Goal: Task Accomplishment & Management: Use online tool/utility

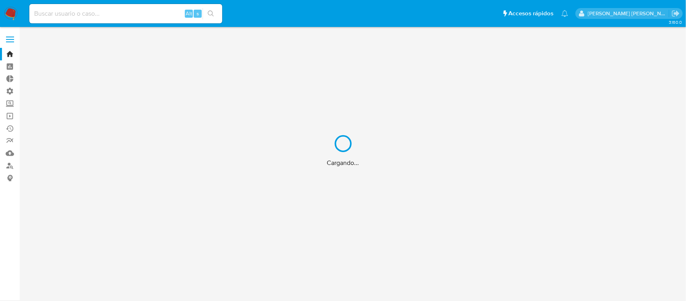
click at [91, 11] on div "Cargando..." at bounding box center [343, 150] width 686 height 301
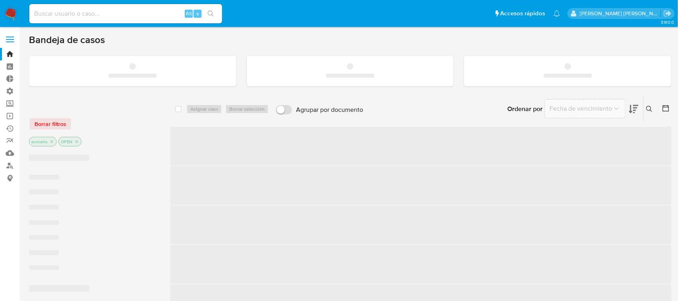
click at [93, 13] on input at bounding box center [125, 13] width 193 height 10
paste input "wiQPfPVz3ve52aNYcyf37x9e"
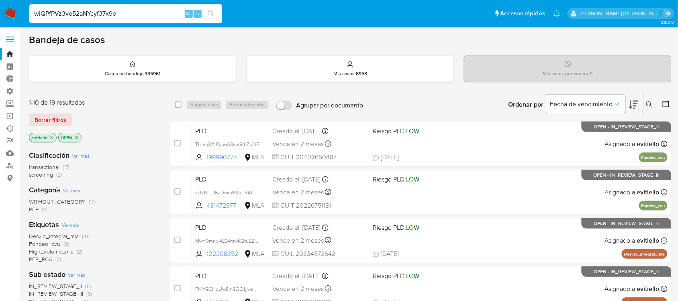
type input "wiQPfPVz3ve52aNYcyf37x9e"
click at [213, 15] on icon "search-icon" at bounding box center [211, 13] width 6 height 6
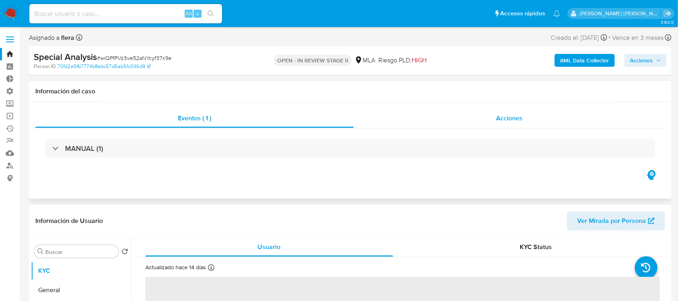
click at [443, 117] on div "Acciones" at bounding box center [510, 117] width 312 height 19
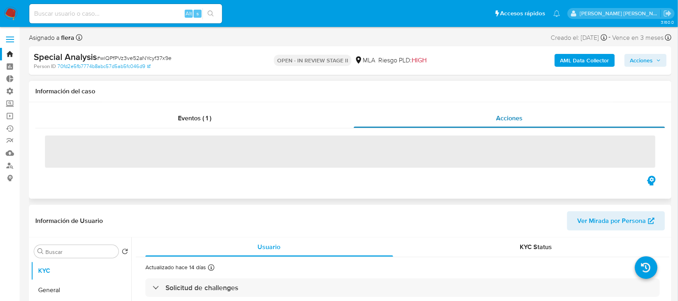
select select "10"
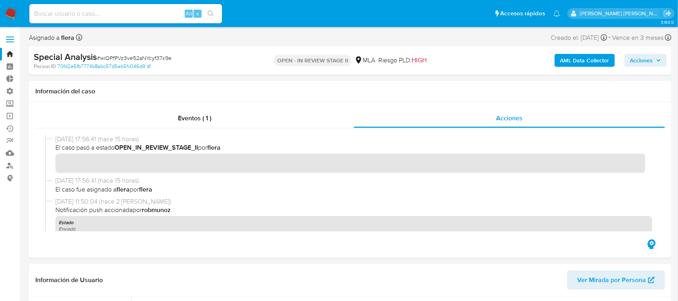
click at [139, 11] on input at bounding box center [125, 13] width 193 height 10
paste input "RnaLNgNhCb38ZX97biAaKJY9"
type input "RnaLNgNhCb38ZX97biAaKJY9"
click at [216, 13] on button "search-icon" at bounding box center [210, 13] width 16 height 11
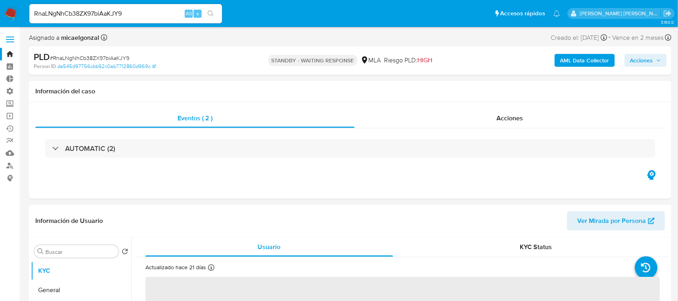
select select "10"
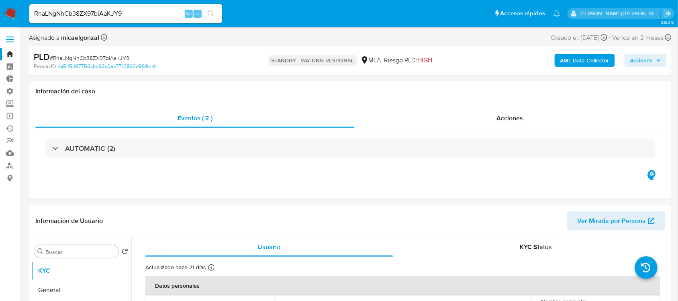
click at [96, 17] on input "RnaLNgNhCb38ZX97biAaKJY9" at bounding box center [125, 13] width 193 height 10
paste input "9zLXFxkxKB1Fq29U32BxyPQX"
type input "9zLXFxkxKB1Fq29U32BxyPQX"
click at [209, 13] on icon "search-icon" at bounding box center [211, 13] width 6 height 6
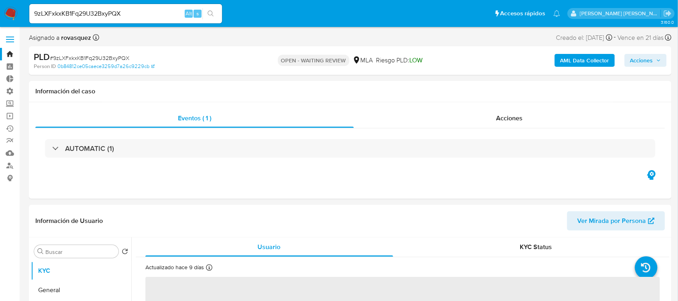
select select "10"
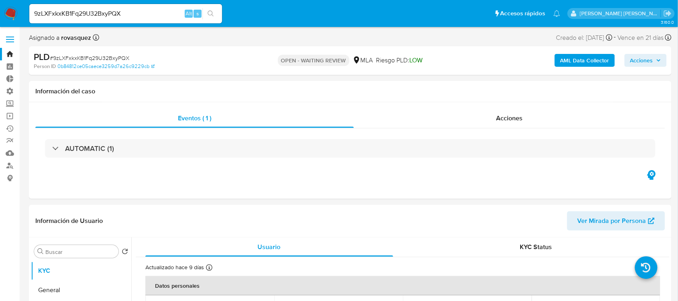
click at [81, 14] on input "9zLXFxkxKB1Fq29U32BxyPQX" at bounding box center [125, 13] width 193 height 10
paste input "GxfIjxvSoVasfPN1NcMtrdPe"
type input "GxfIjxvSoVasfPN1NcMtrdPe"
click at [209, 14] on icon "search-icon" at bounding box center [211, 13] width 6 height 6
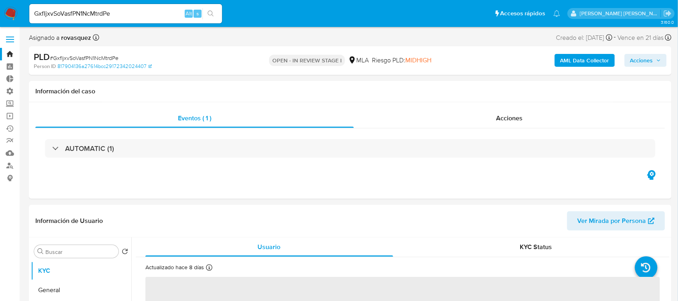
select select "10"
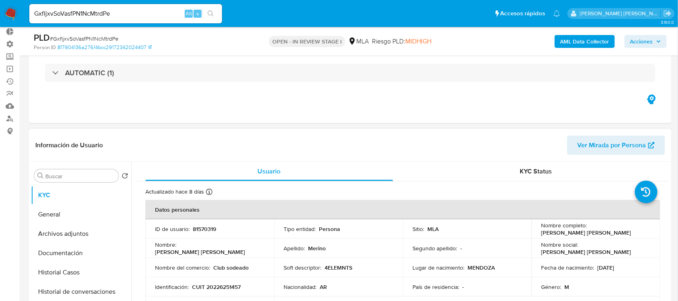
scroll to position [151, 0]
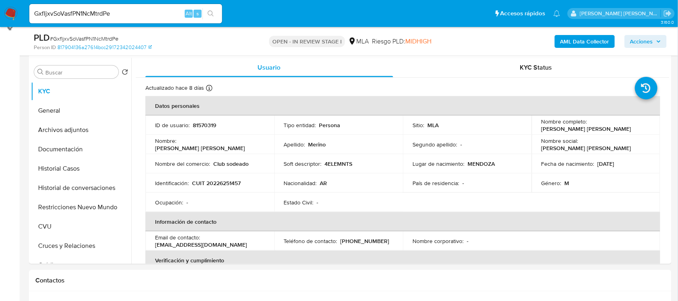
click at [7, 10] on img at bounding box center [11, 14] width 14 height 14
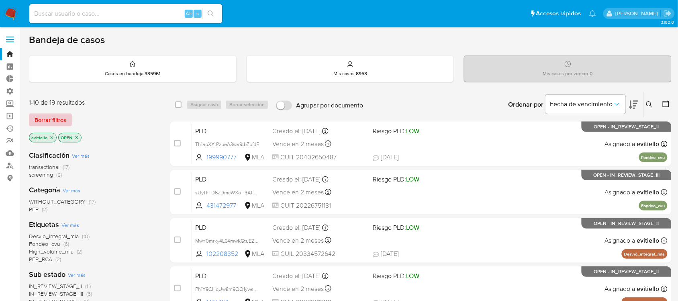
click at [65, 121] on button "Borrar filtros" at bounding box center [50, 119] width 43 height 13
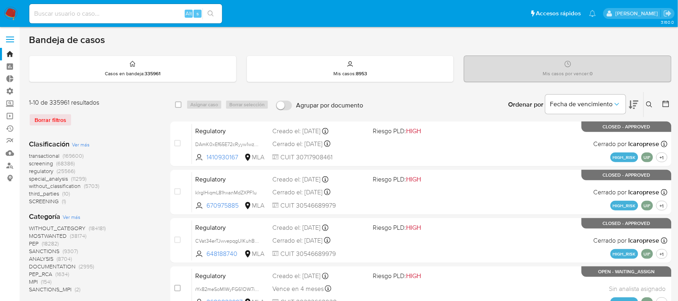
click at [646, 103] on icon at bounding box center [649, 104] width 6 height 6
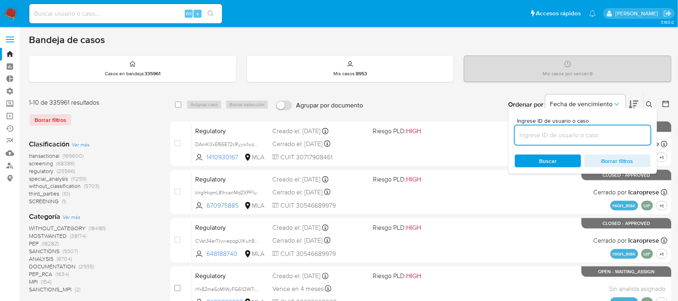
click at [562, 135] on input at bounding box center [583, 135] width 136 height 10
type input "9zLXFxkxKB1Fq29U32BxyPQX"
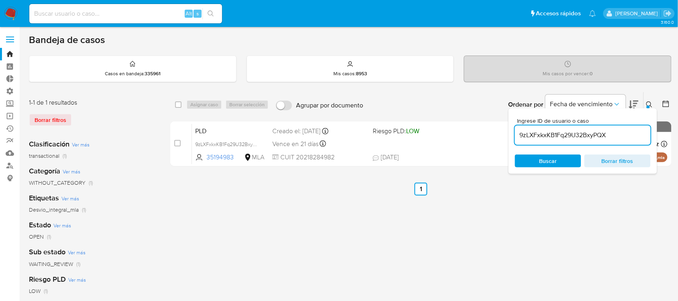
click at [324, 208] on div "select-all-cases-checkbox Asignar caso Borrar selección Agrupar por documento O…" at bounding box center [420, 268] width 501 height 353
click at [648, 101] on icon at bounding box center [649, 104] width 6 height 6
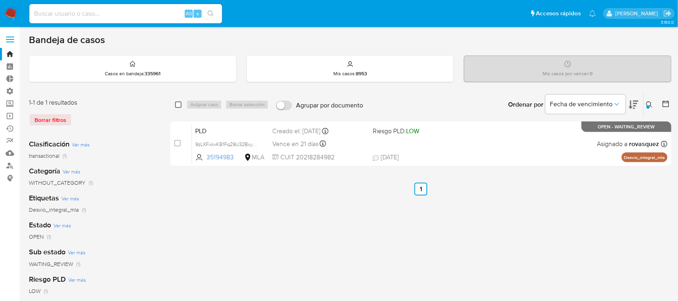
click at [179, 106] on input "checkbox" at bounding box center [178, 104] width 6 height 6
checkbox input "true"
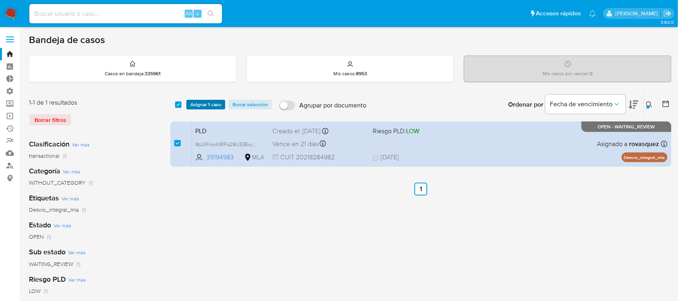
click at [198, 104] on span "Asignar 1 caso" at bounding box center [205, 104] width 31 height 8
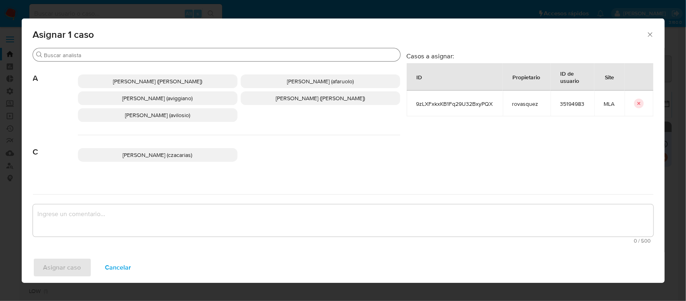
click at [137, 61] on div "Buscar" at bounding box center [216, 54] width 367 height 13
click at [137, 59] on div "Buscar" at bounding box center [216, 54] width 367 height 13
click at [140, 57] on input "Buscar" at bounding box center [220, 54] width 353 height 7
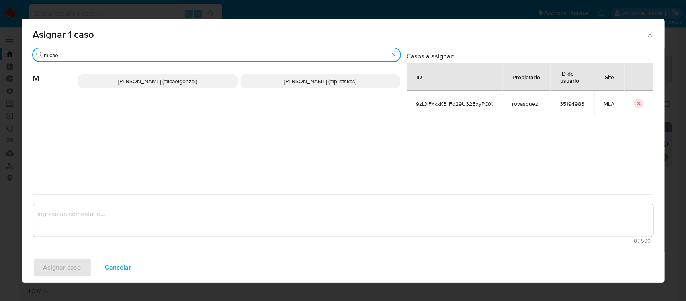
type input "micae"
click at [158, 72] on div "Micaela Estefania Gonzalez (micaelgonzal) Micaela Pliatskas (mpliatskas)" at bounding box center [239, 80] width 322 height 39
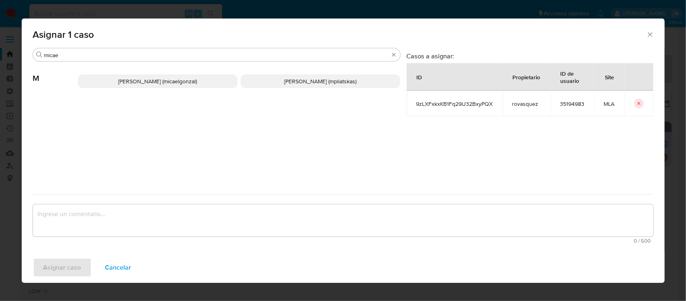
click at [158, 80] on span "Micaela Estefania Gonzalez (micaelgonzal)" at bounding box center [157, 81] width 79 height 8
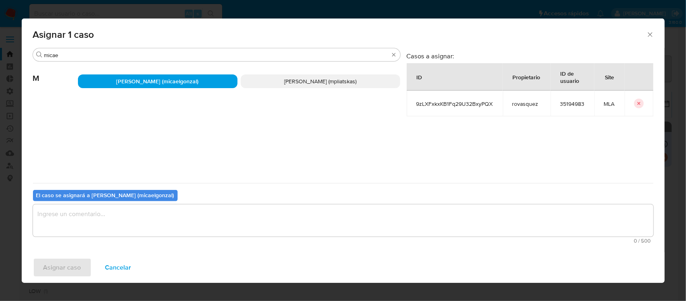
click at [63, 213] on textarea "assign-modal" at bounding box center [343, 220] width 620 height 32
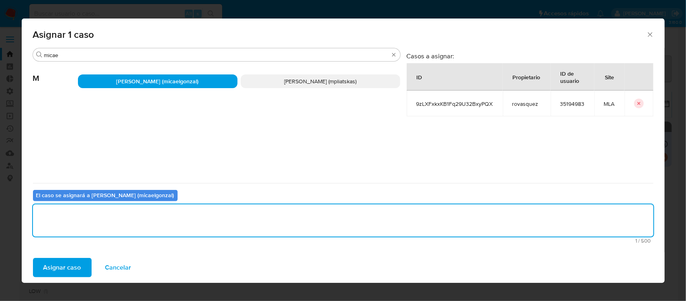
click at [59, 262] on span "Asignar caso" at bounding box center [62, 267] width 38 height 18
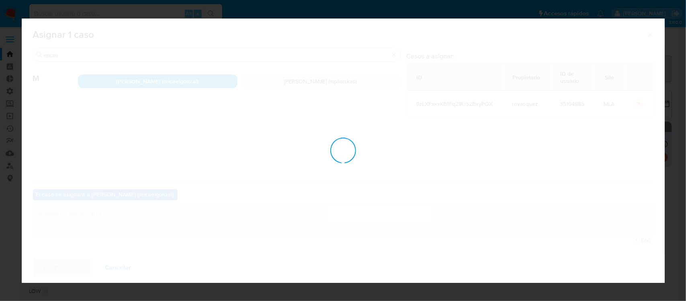
checkbox input "false"
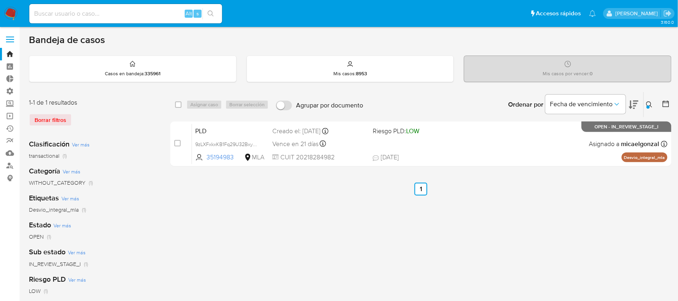
click at [651, 101] on icon at bounding box center [649, 104] width 6 height 6
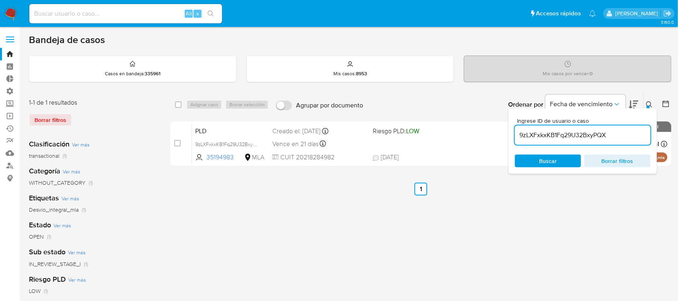
click at [563, 141] on div "9zLXFxkxKB1Fq29U32BxyPQX" at bounding box center [583, 134] width 136 height 19
click at [567, 136] on input "9zLXFxkxKB1Fq29U32BxyPQX" at bounding box center [583, 135] width 136 height 10
paste input "GxfIjxvSoVasfPN1NcMtrdPe"
type input "GxfIjxvSoVasfPN1NcMtrdPe"
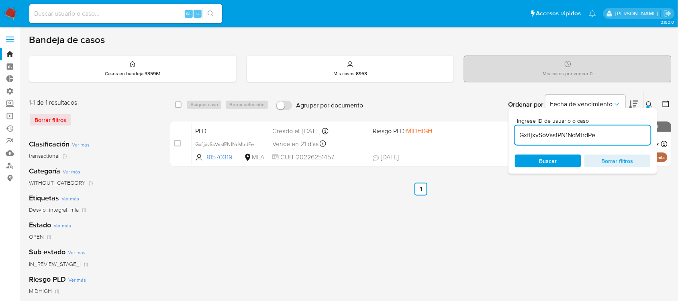
click at [649, 104] on icon at bounding box center [649, 104] width 6 height 6
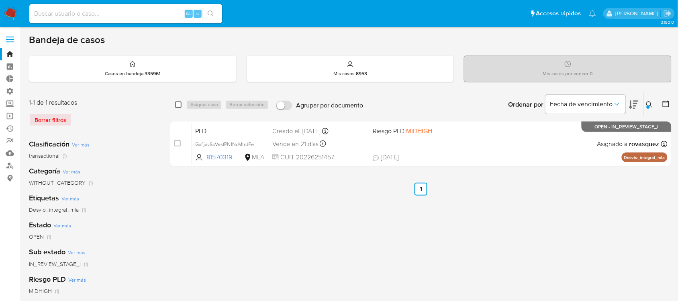
click at [179, 105] on input "checkbox" at bounding box center [178, 104] width 6 height 6
checkbox input "true"
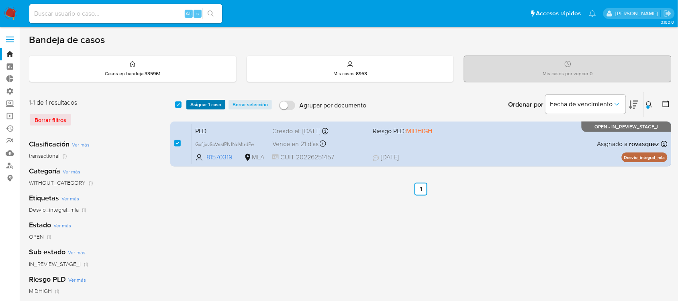
click at [206, 105] on span "Asignar 1 caso" at bounding box center [205, 104] width 31 height 8
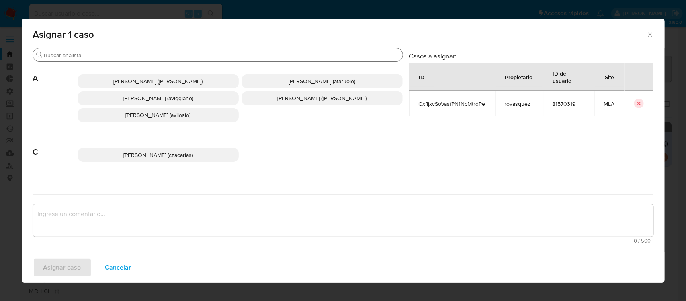
click at [105, 50] on div "Buscar" at bounding box center [218, 54] width 370 height 13
click at [106, 54] on input "Buscar" at bounding box center [221, 54] width 355 height 7
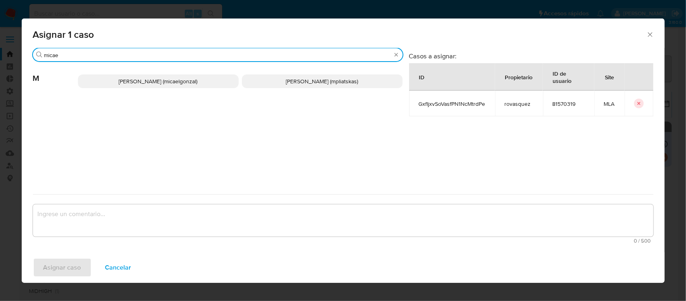
type input "micae"
click at [173, 78] on span "Micaela Estefania Gonzalez (micaelgonzal)" at bounding box center [158, 81] width 79 height 8
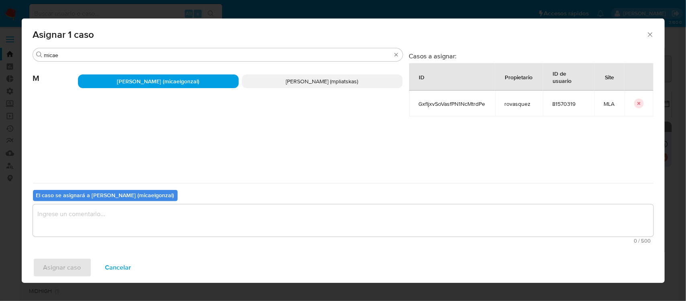
click at [96, 221] on textarea "assign-modal" at bounding box center [343, 220] width 620 height 32
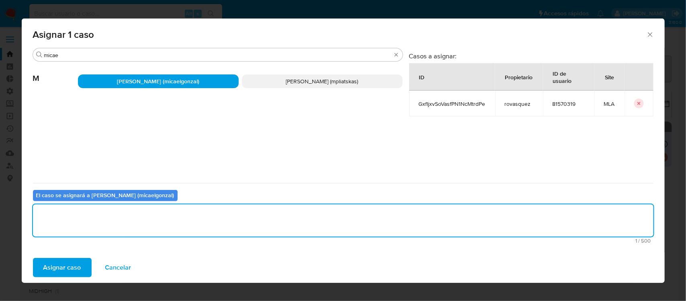
click at [43, 270] on span "Asignar caso" at bounding box center [62, 267] width 38 height 18
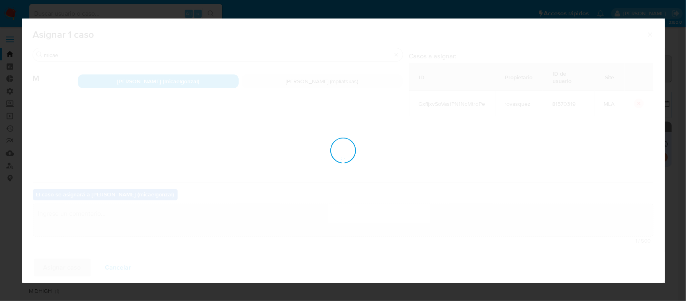
checkbox input "false"
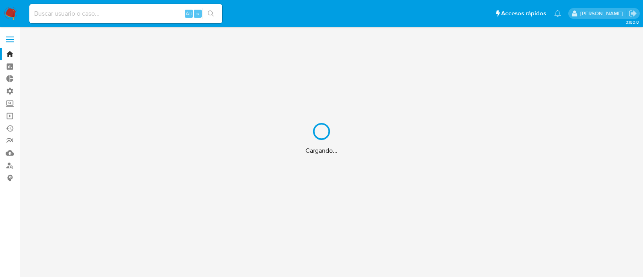
click at [8, 115] on div "Cargando..." at bounding box center [321, 138] width 643 height 277
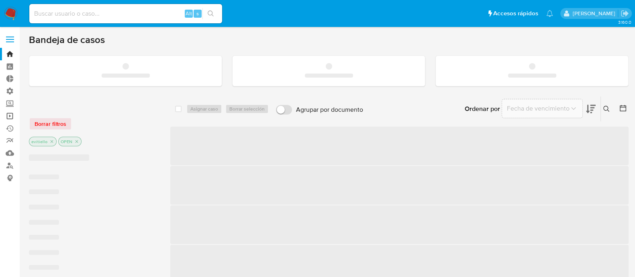
click at [8, 115] on link "Operaciones masivas" at bounding box center [48, 116] width 96 height 12
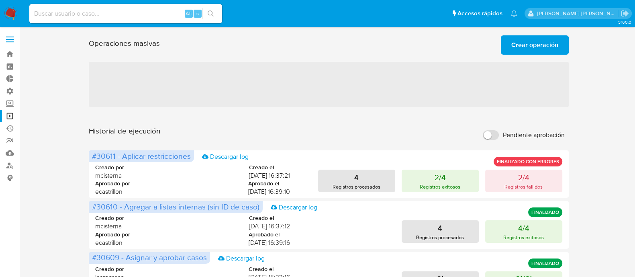
click at [523, 40] on span "Crear operación" at bounding box center [534, 45] width 47 height 18
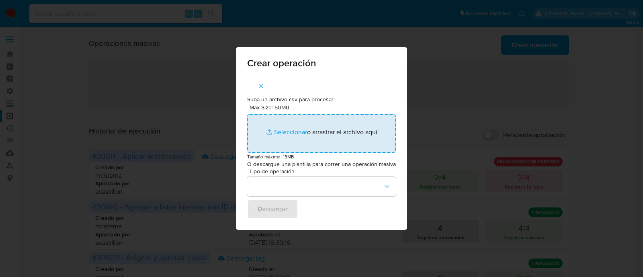
click at [283, 129] on input "Max Size: 50MB Seleccionar archivos" at bounding box center [321, 133] width 149 height 39
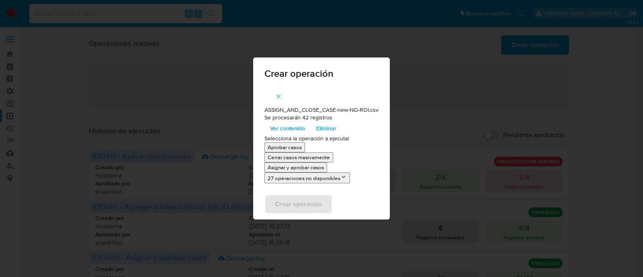
click at [311, 169] on p "Asignar y aprobar casos" at bounding box center [296, 168] width 56 height 8
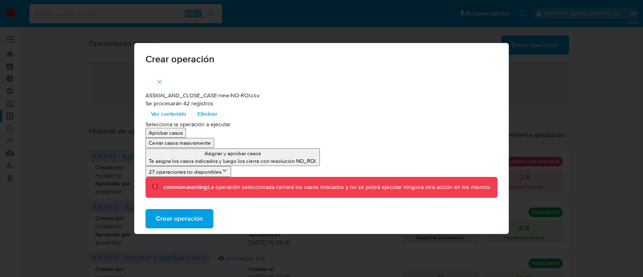
click at [184, 215] on span "Crear operación" at bounding box center [179, 219] width 47 height 18
